Goal: Use online tool/utility: Utilize a website feature to perform a specific function

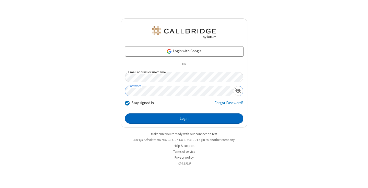
click at [184, 119] on button "Login" at bounding box center [184, 119] width 118 height 10
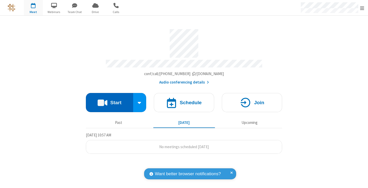
click at [110, 100] on button "Start" at bounding box center [109, 102] width 47 height 19
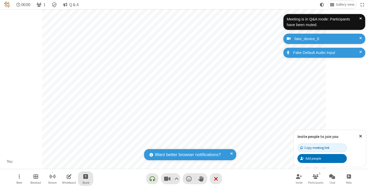
click at [86, 177] on span "Start sharing" at bounding box center [85, 176] width 5 height 6
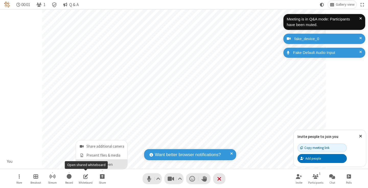
click at [82, 165] on span "Share my screen" at bounding box center [82, 164] width 6 height 4
